Goal: Transaction & Acquisition: Purchase product/service

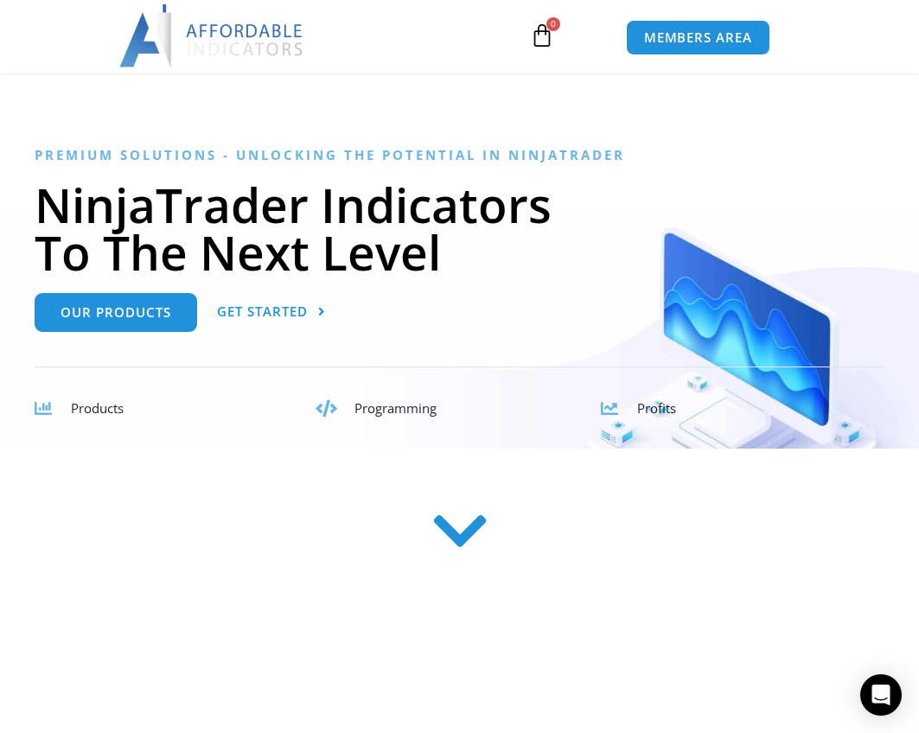
scroll to position [86, 0]
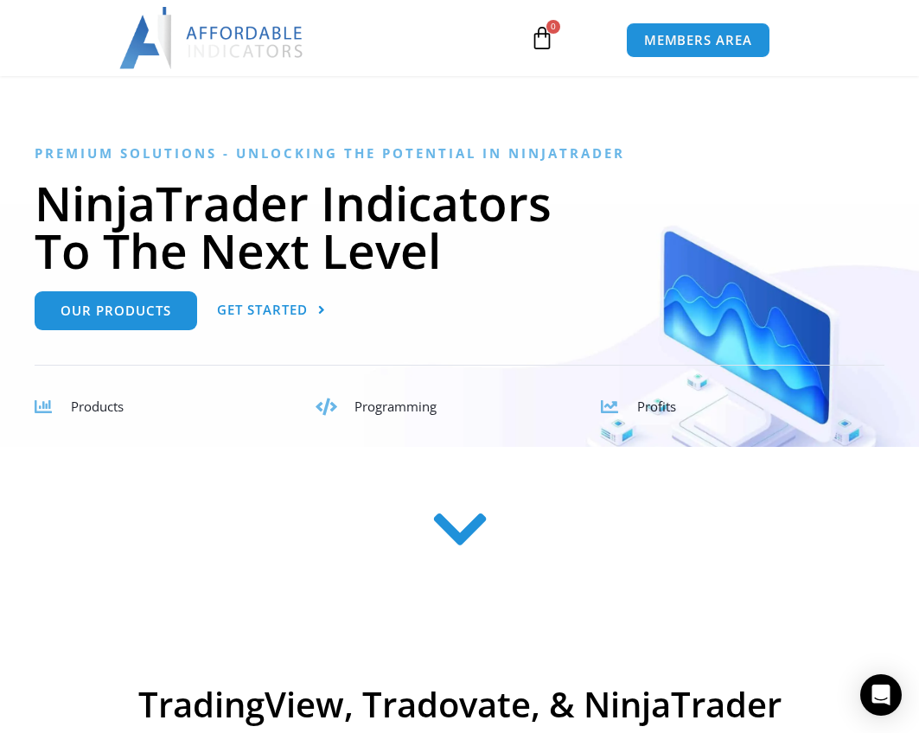
click at [87, 417] on div "Products" at bounding box center [177, 407] width 213 height 24
click at [94, 404] on span "Products" at bounding box center [97, 405] width 53 height 17
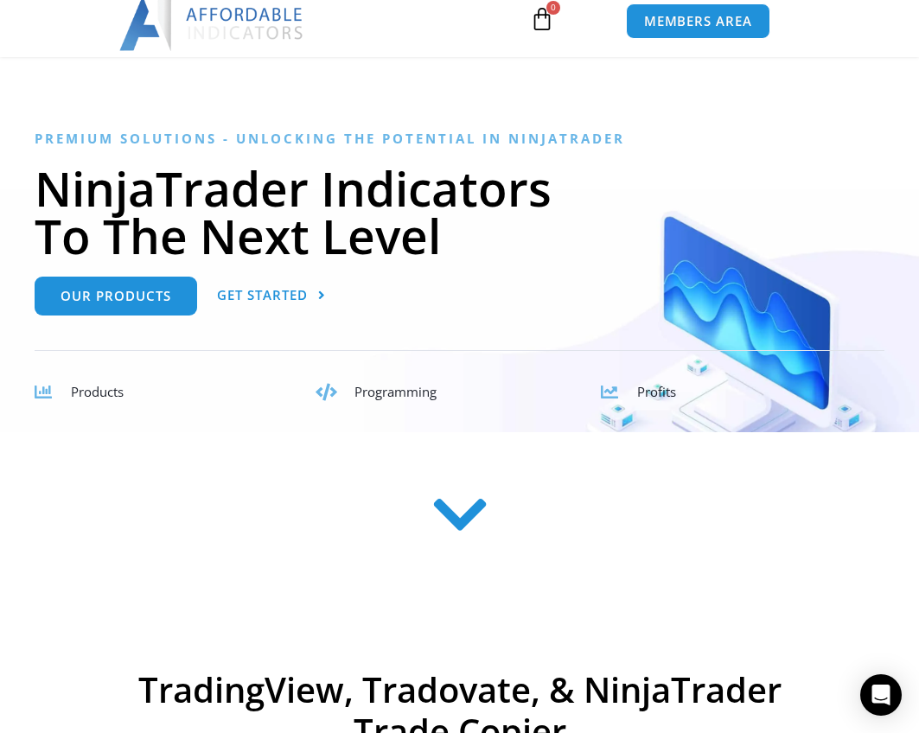
scroll to position [0, 0]
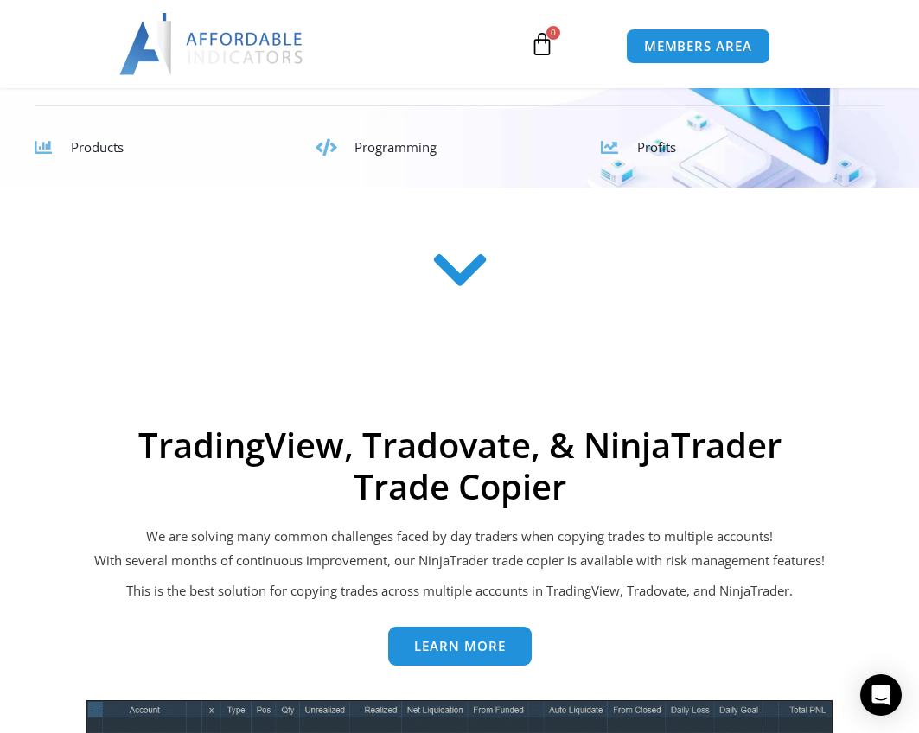
click at [462, 283] on icon at bounding box center [459, 275] width 61 height 61
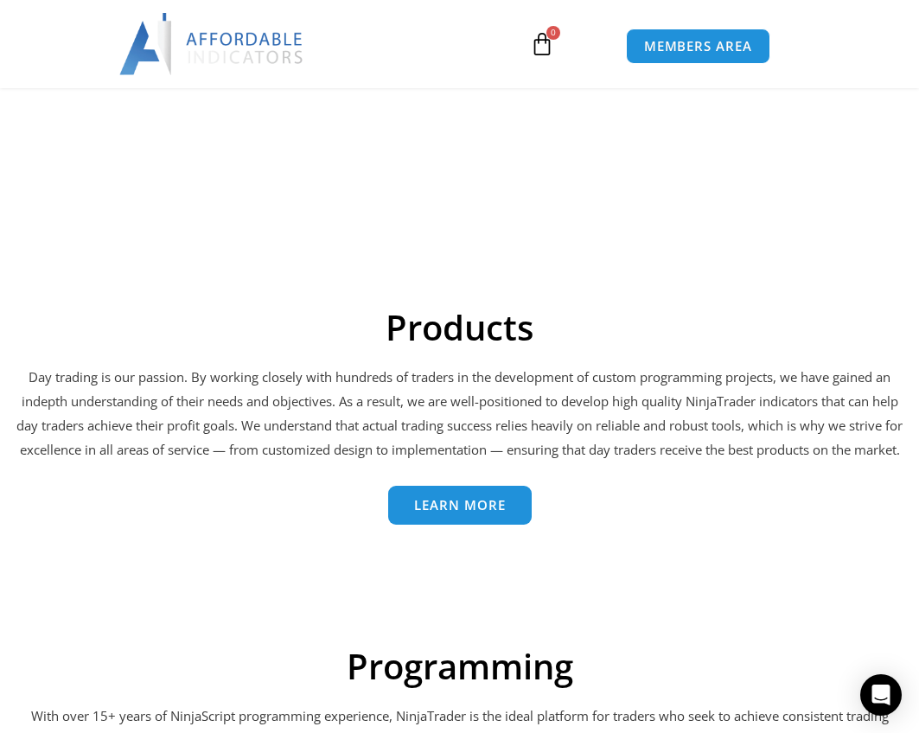
scroll to position [3350, 0]
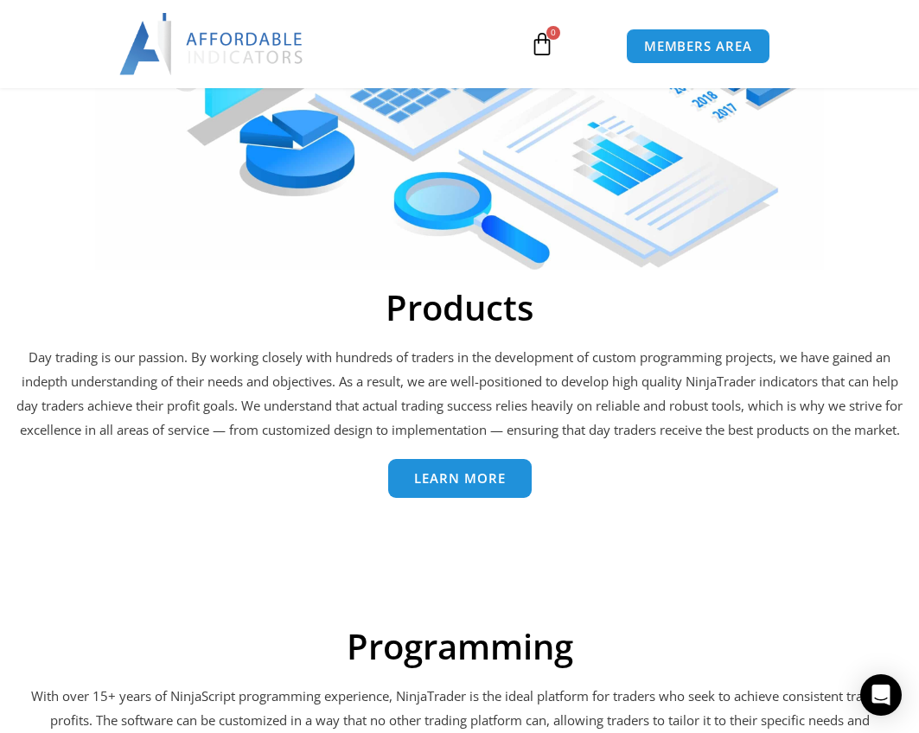
click at [474, 498] on link "Learn More" at bounding box center [459, 478] width 143 height 39
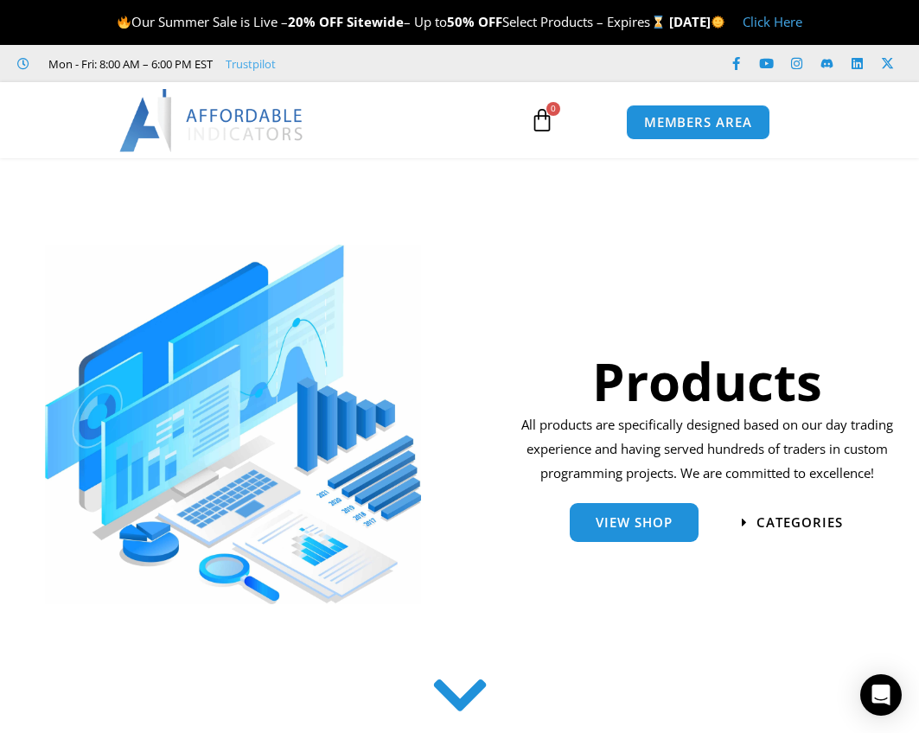
scroll to position [259, 0]
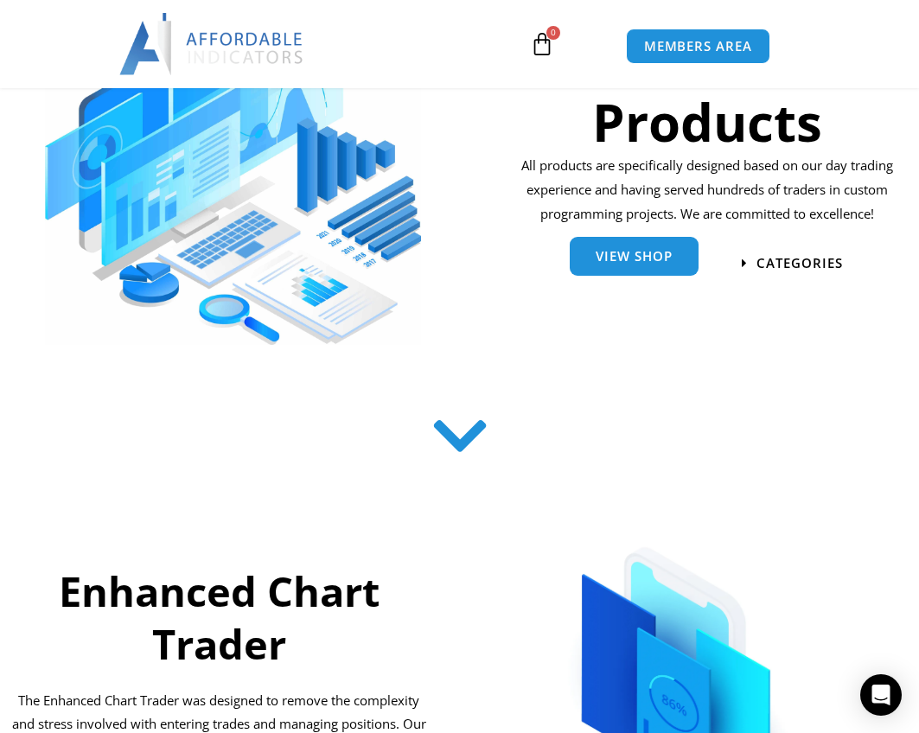
click at [620, 272] on link "View Shop" at bounding box center [633, 256] width 129 height 39
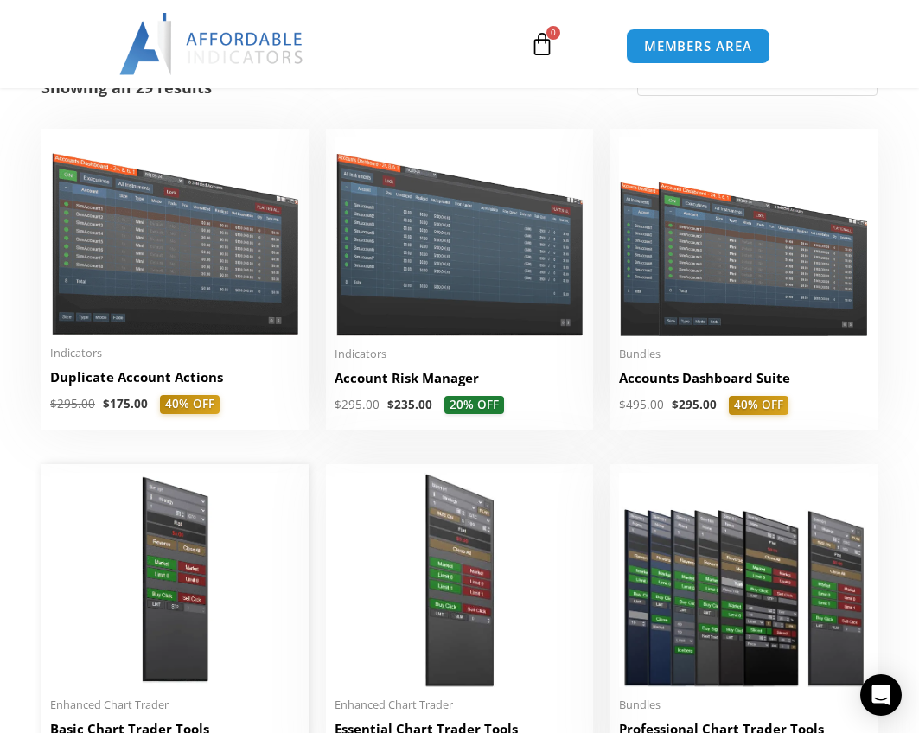
scroll to position [518, 0]
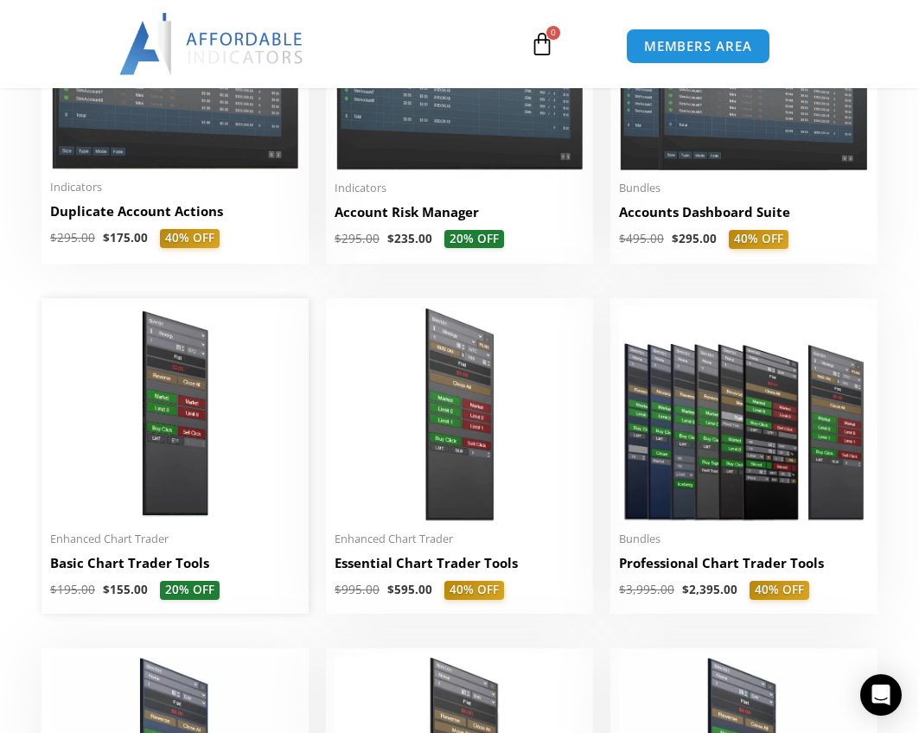
click at [247, 417] on img at bounding box center [175, 414] width 250 height 215
